Goal: Task Accomplishment & Management: Manage account settings

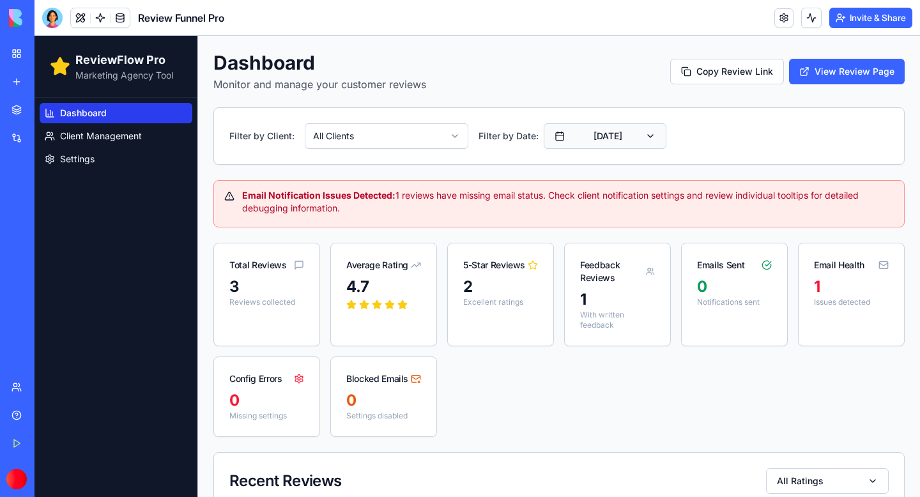
click at [635, 135] on button "[DATE]" at bounding box center [605, 136] width 123 height 26
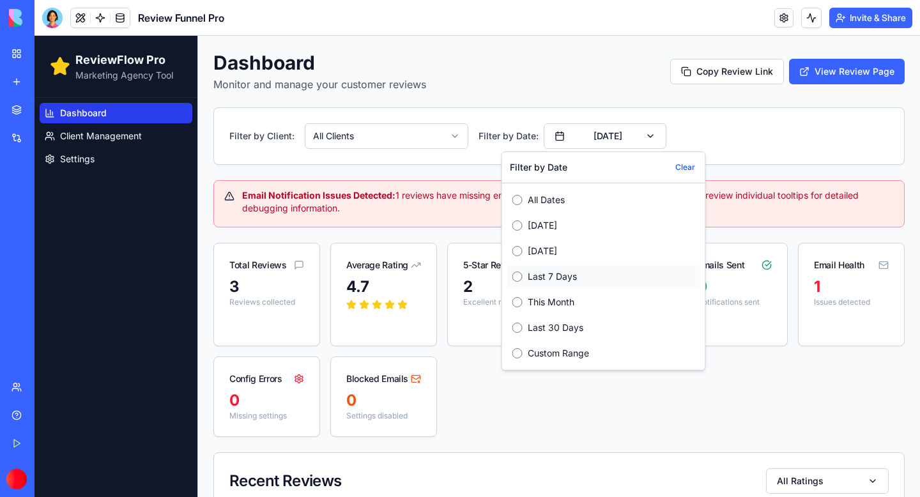
click at [531, 273] on label "Last 7 Days" at bounding box center [611, 276] width 167 height 13
click at [870, 404] on div "Total Reviews 85 Reviews collected Average Rating 4.8 5-Star Reviews 78 Excelle…" at bounding box center [558, 340] width 691 height 194
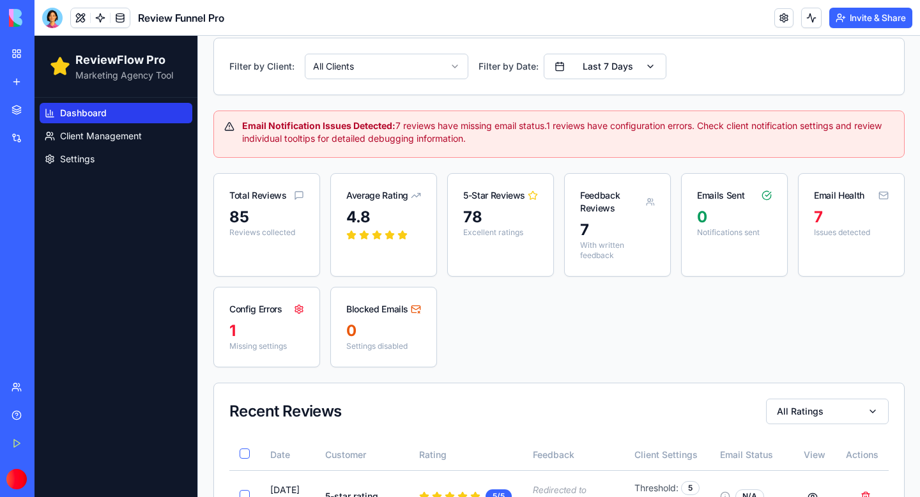
scroll to position [84, 0]
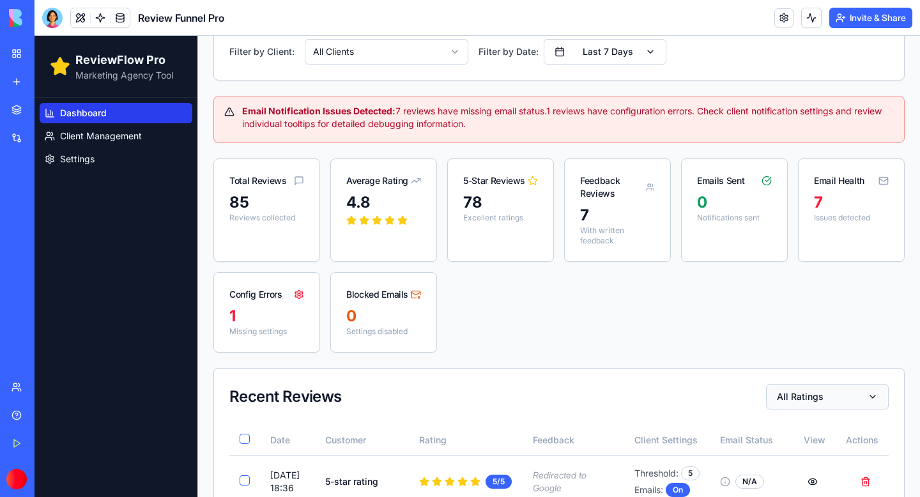
click at [866, 384] on button "All Ratings" at bounding box center [827, 397] width 123 height 26
click at [772, 287] on button "4 Star s" at bounding box center [772, 287] width 10 height 10
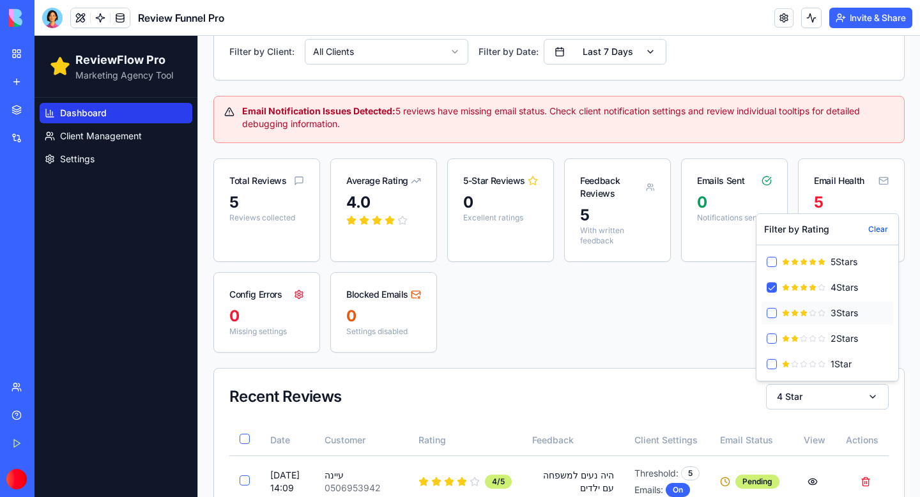
click at [772, 312] on button "3 Star s" at bounding box center [772, 313] width 10 height 10
click at [772, 338] on button "2 Star s" at bounding box center [772, 339] width 10 height 10
click at [772, 360] on button "1 Star" at bounding box center [772, 364] width 10 height 10
click at [579, 325] on div "Total Reviews 7 Reviews collected Average Rating 3.1 5-Star Reviews 0 Excellent…" at bounding box center [558, 255] width 691 height 194
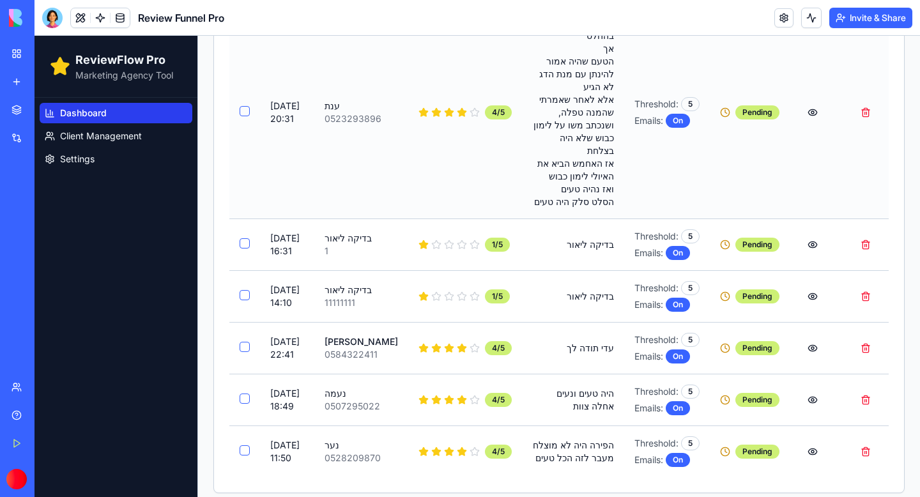
scroll to position [587, 0]
click at [867, 242] on button "Delete review from בדיקה ליאור" at bounding box center [866, 244] width 26 height 23
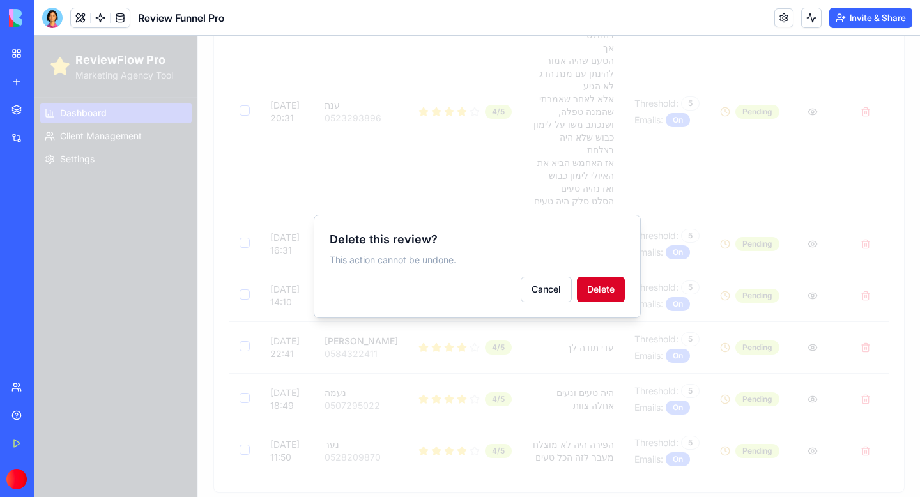
click at [596, 286] on button "Delete" at bounding box center [601, 290] width 48 height 26
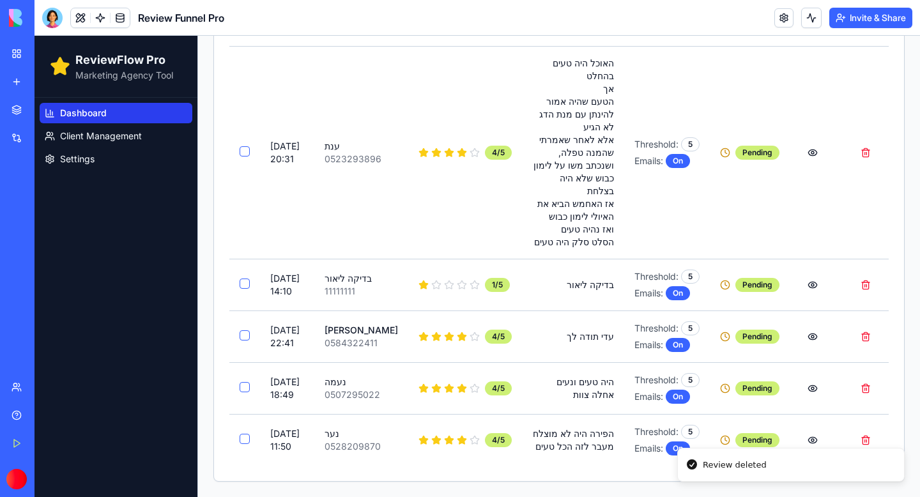
scroll to position [571, 0]
click at [863, 273] on button "Delete review from בדיקה ליאור" at bounding box center [866, 284] width 26 height 23
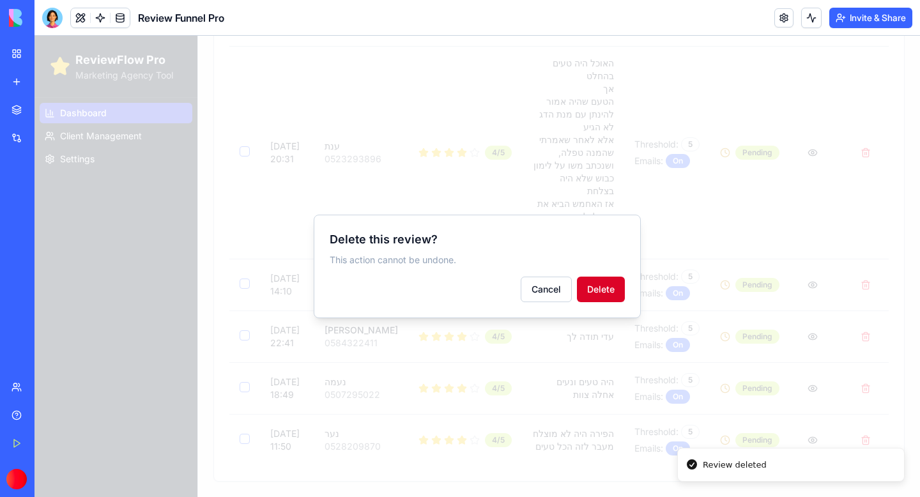
click at [599, 293] on button "Delete" at bounding box center [601, 290] width 48 height 26
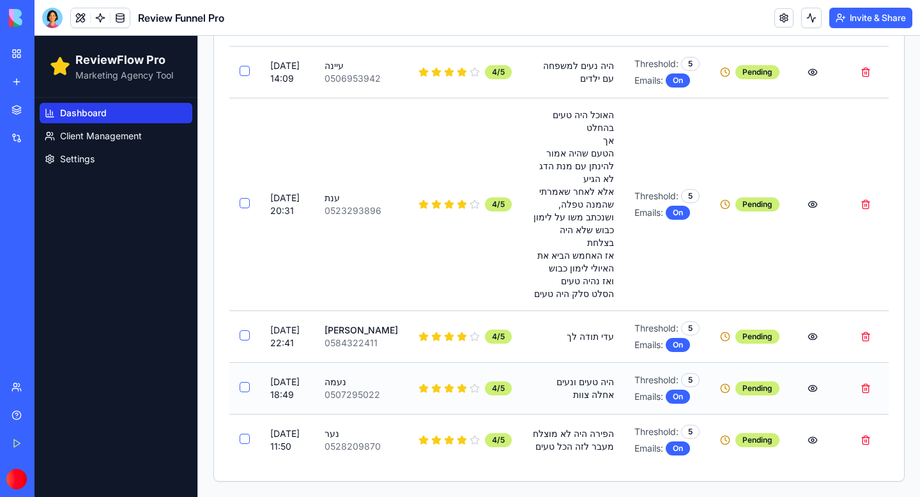
scroll to position [0, 0]
